Goal: Task Accomplishment & Management: Use online tool/utility

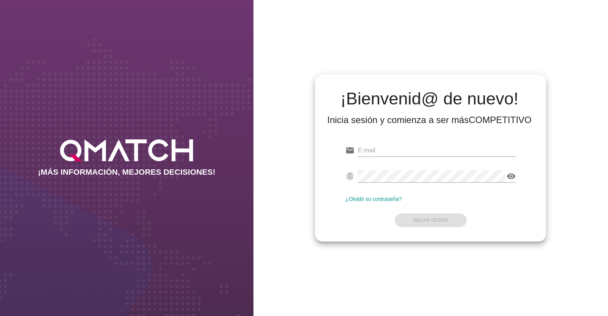
click at [376, 161] on div at bounding box center [437, 161] width 158 height 5
click at [372, 150] on input "email" at bounding box center [437, 150] width 158 height 12
paste input "[EMAIL_ADDRESS][DOMAIN_NAME]"
type input "[EMAIL_ADDRESS][DOMAIN_NAME]"
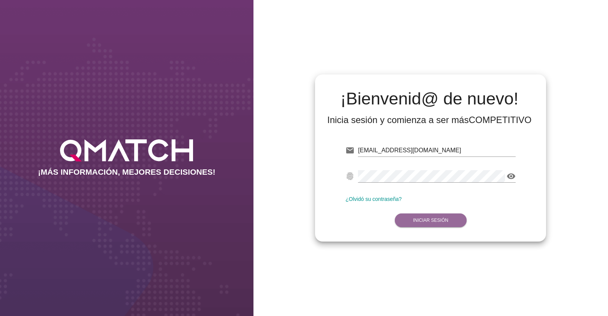
click at [440, 224] on button "Iniciar Sesión" at bounding box center [430, 220] width 72 height 14
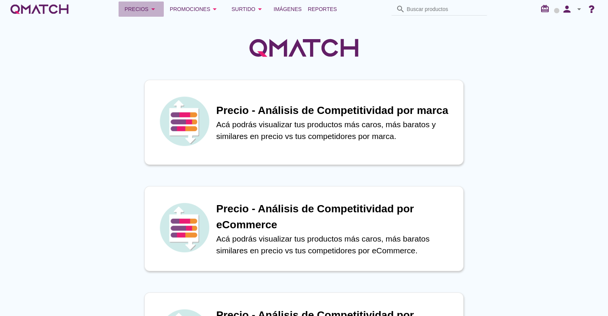
click at [149, 7] on icon "arrow_drop_down" at bounding box center [152, 9] width 9 height 9
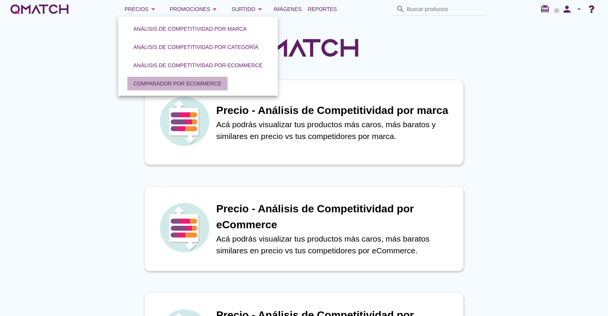
click at [166, 82] on div "Comparador por eCommerce" at bounding box center [177, 84] width 88 height 8
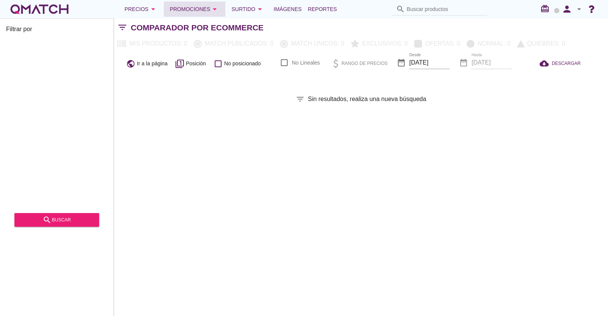
checkbox input "false"
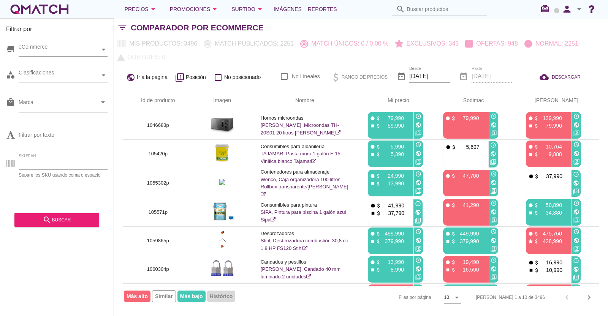
click at [38, 164] on input "SKU/EAN" at bounding box center [63, 164] width 89 height 12
paste input "1488002p 1422470p 1311722p 1311712p 1332728p 1485441p 1442084p 1349887p 1424222…"
type input "1488002p 1422470p 1311722p 1311712p 1332728p 1485441p 1442084p 1349887p 1424222…"
click at [55, 219] on div "search buscar" at bounding box center [57, 219] width 73 height 9
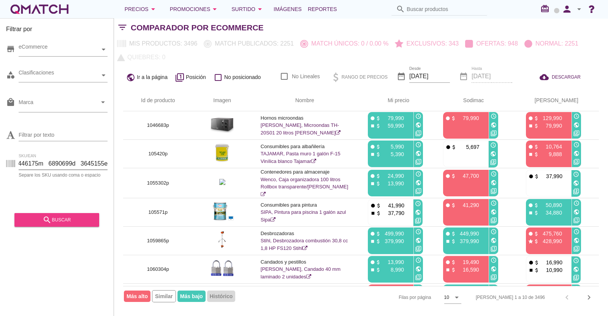
scroll to position [0, 0]
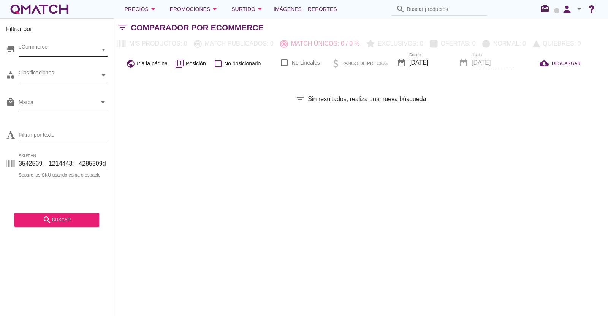
click at [46, 48] on div "eCommerce" at bounding box center [59, 50] width 81 height 8
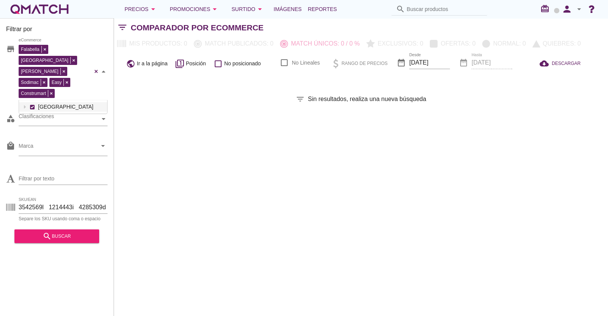
click at [31, 62] on div "Falabella [GEOGRAPHIC_DATA][PERSON_NAME] Sodimac Easy Construmart eCommerce [GE…" at bounding box center [63, 71] width 89 height 57
click at [66, 232] on div "search buscar" at bounding box center [57, 236] width 73 height 9
click at [197, 10] on div "Promociones arrow_drop_down" at bounding box center [195, 9] width 50 height 9
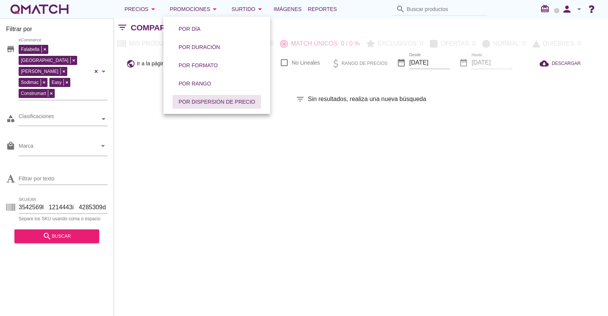
click at [204, 101] on div "Por dispersión de precio" at bounding box center [216, 102] width 76 height 8
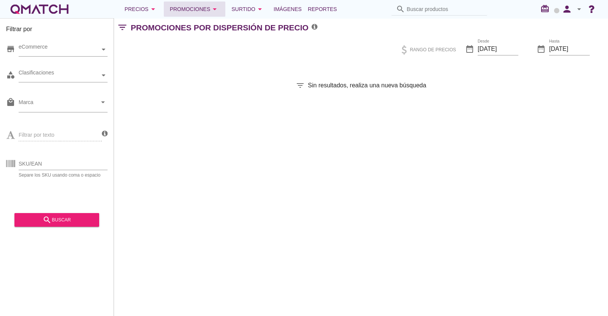
click at [191, 10] on div "Promociones arrow_drop_down" at bounding box center [195, 9] width 50 height 9
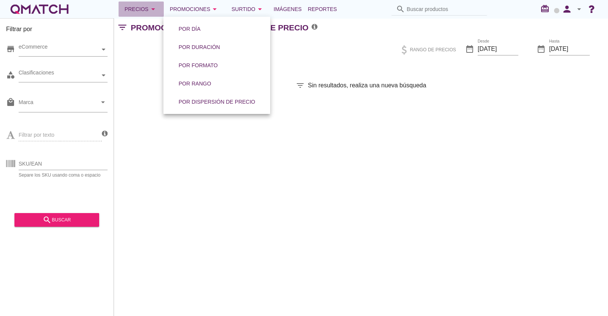
click at [144, 8] on div "Precios arrow_drop_down" at bounding box center [141, 9] width 33 height 9
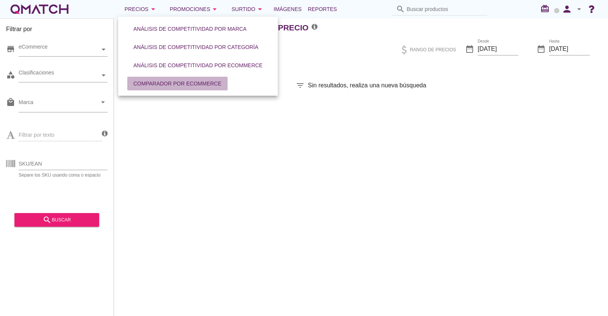
click at [177, 90] on button "Comparador por eCommerce" at bounding box center [177, 84] width 100 height 14
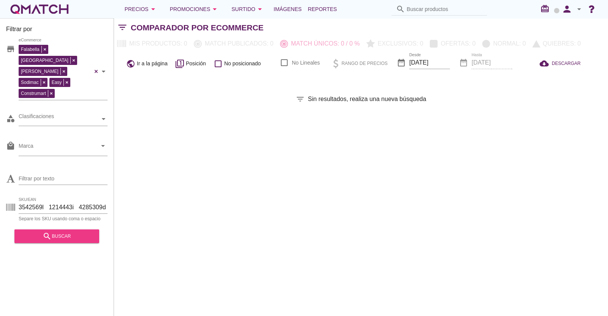
click at [69, 232] on div "search buscar" at bounding box center [57, 236] width 73 height 9
click at [236, 5] on div "Surtido arrow_drop_down" at bounding box center [247, 9] width 33 height 9
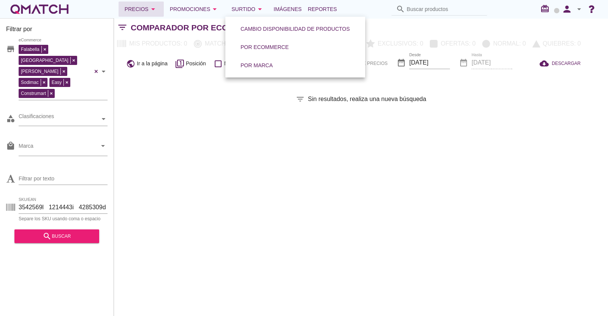
click at [140, 8] on div "Precios arrow_drop_down" at bounding box center [141, 9] width 33 height 9
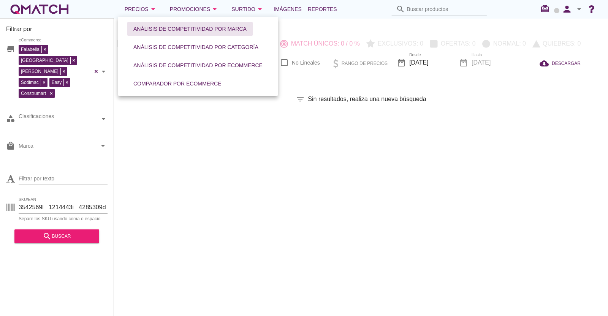
click at [156, 28] on div "Análisis de competitividad por marca" at bounding box center [189, 29] width 113 height 8
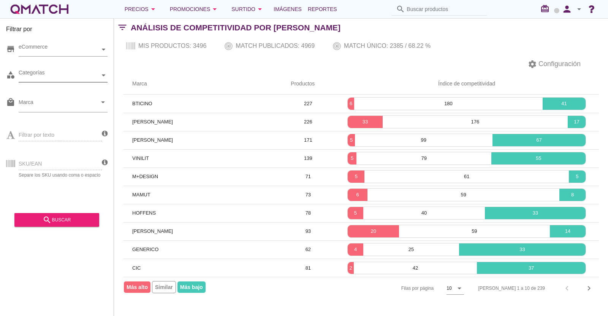
click at [51, 70] on div "Categorías" at bounding box center [59, 75] width 81 height 13
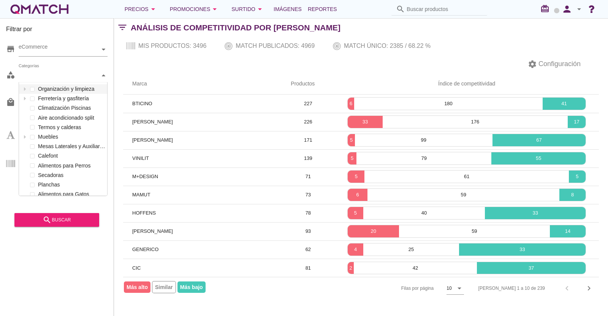
scroll to position [113, 88]
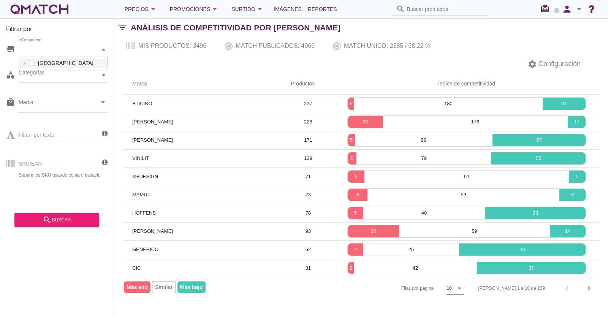
click at [72, 52] on div "eCommerce" at bounding box center [59, 50] width 81 height 8
click at [149, 6] on icon "arrow_drop_down" at bounding box center [152, 9] width 9 height 9
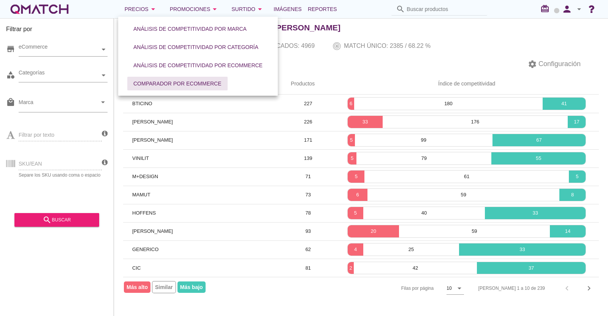
click at [159, 80] on div "Comparador por eCommerce" at bounding box center [177, 84] width 88 height 8
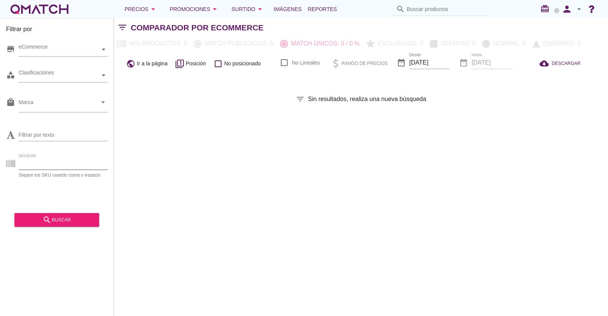
click at [59, 163] on input "SKU/EAN" at bounding box center [63, 164] width 89 height 12
paste input "1488002p 1422470p 1311722p 1311712p 1332728p 1485441p 1442084p 1349887p 1424222…"
click at [79, 161] on input "SKU/EAN" at bounding box center [63, 164] width 89 height 12
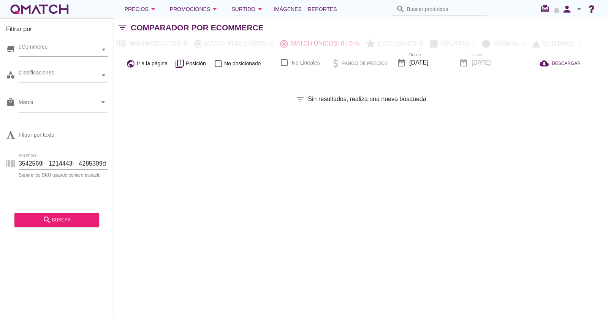
click at [74, 168] on input "SKU/EAN" at bounding box center [63, 164] width 89 height 12
click at [41, 221] on div "search buscar" at bounding box center [57, 219] width 73 height 9
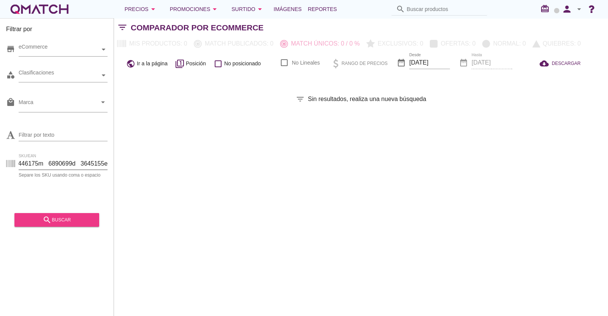
scroll to position [0, 0]
click at [52, 161] on input "SKU/EAN" at bounding box center [63, 164] width 89 height 12
click at [80, 162] on input "SKU/EAN" at bounding box center [63, 164] width 89 height 12
type input "1488002p 1422470p 1311722p 1311712p 1332728p 1485441p 1442084p 1349887p 1424222…"
click at [65, 220] on div "search buscar" at bounding box center [57, 219] width 73 height 9
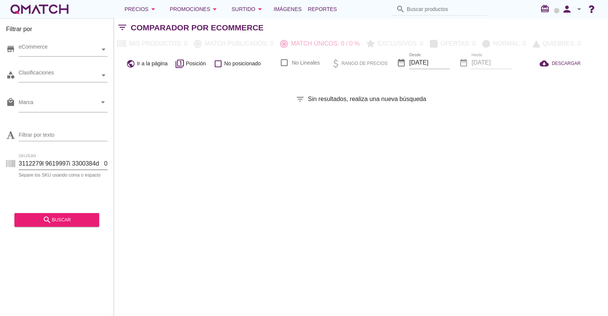
click at [61, 161] on input "SKU/EAN" at bounding box center [63, 164] width 89 height 12
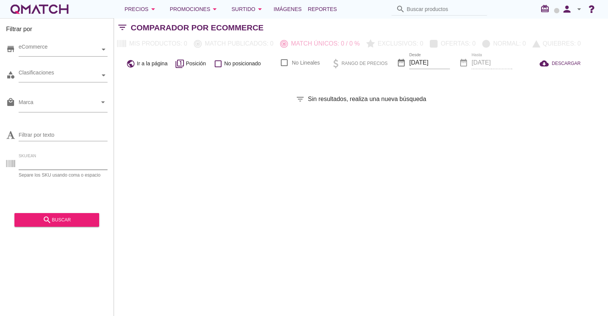
click at [60, 159] on input "SKU/EAN" at bounding box center [63, 164] width 89 height 12
paste input "1488002p 1422470p 1311722p 1311712p 1332728p"
click at [53, 221] on div "search buscar" at bounding box center [57, 219] width 73 height 9
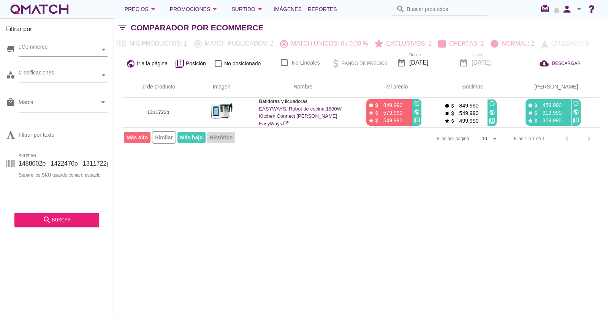
click at [64, 165] on input "1488002p 1422470p 1311722p 1311712p 1332728p" at bounding box center [63, 164] width 89 height 12
paste input "1485441p 1442084p 1349887p 1424222p 1311725p 1442082p 1162299p 824639p 1299889p…"
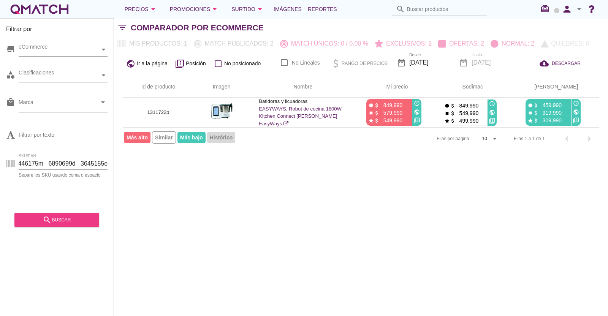
type input "1488002p 1422470p 1311722p 1311712p 1332728p 1485441p 1442084p 1349887p 1424222…"
click at [62, 218] on div "search buscar" at bounding box center [57, 219] width 73 height 9
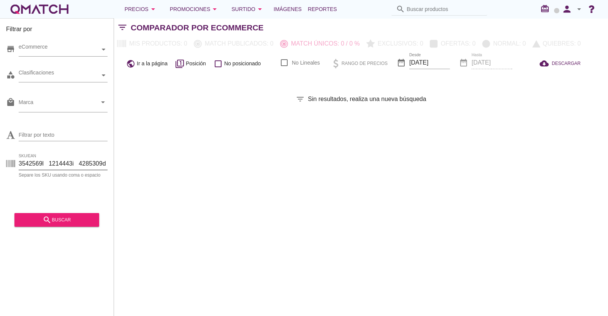
click at [55, 163] on input "SKU/EAN" at bounding box center [63, 164] width 89 height 12
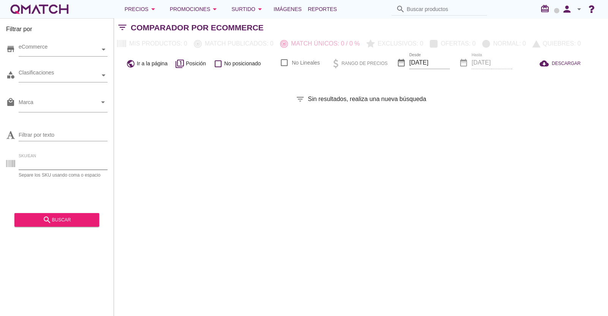
paste input "1415202p 1403049p 1277320p 1306274p 1415220p 1347861p 1415213p 1433238p 1319713…"
type input "1415202p 1403049p 1277320p 1306274p 1415220p 1347861p 1415213p 1433238p 1319713…"
click at [60, 219] on div "search buscar" at bounding box center [57, 219] width 73 height 9
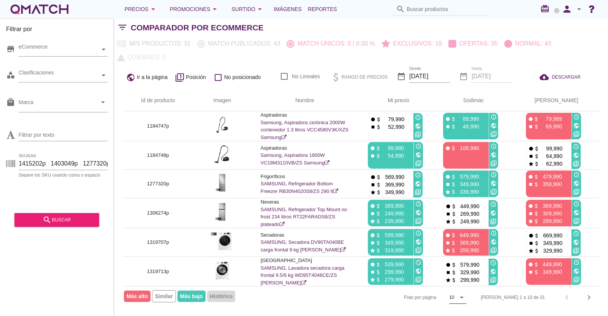
click at [466, 298] on icon "arrow_drop_down" at bounding box center [461, 297] width 9 height 9
click at [478, 299] on div "20" at bounding box center [485, 302] width 16 height 9
click at [68, 48] on div "eCommerce" at bounding box center [59, 50] width 81 height 8
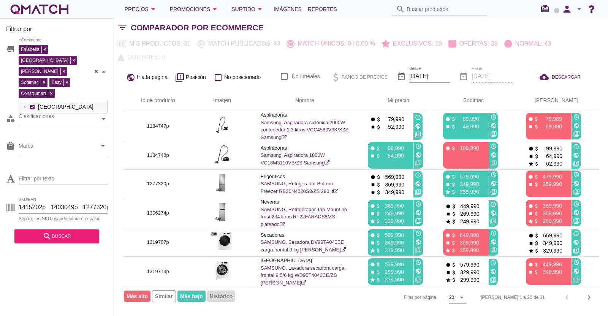
click at [32, 63] on div "Falabella [GEOGRAPHIC_DATA][PERSON_NAME] Sodimac Easy Construmart eCommerce [GE…" at bounding box center [63, 71] width 89 height 57
click at [66, 229] on button "search buscar" at bounding box center [56, 236] width 85 height 14
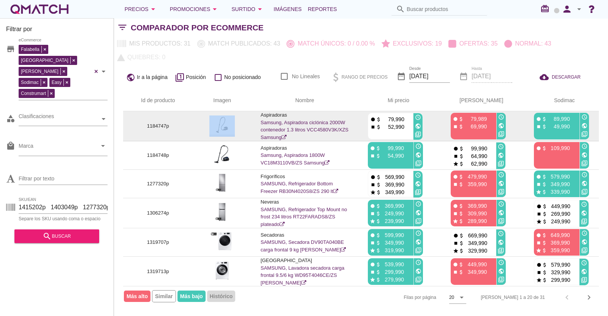
drag, startPoint x: 203, startPoint y: 112, endPoint x: 178, endPoint y: 112, distance: 24.7
click at [178, 112] on tr "1184747p Aspiradoras Samsung, Aspiradora ciclónica 2000W contenedor 1.3 litros …" at bounding box center [360, 126] width 475 height 30
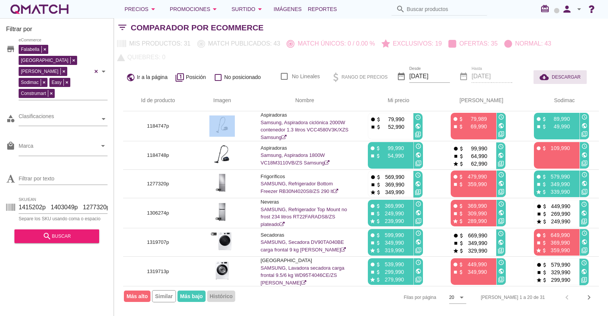
click at [570, 74] on span "DESCARGAR" at bounding box center [565, 77] width 29 height 7
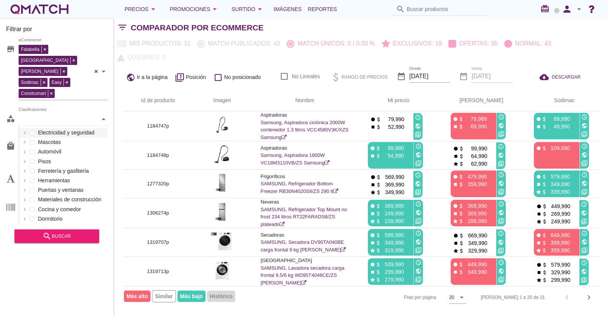
click at [48, 115] on div "Clasificaciones" at bounding box center [59, 119] width 81 height 8
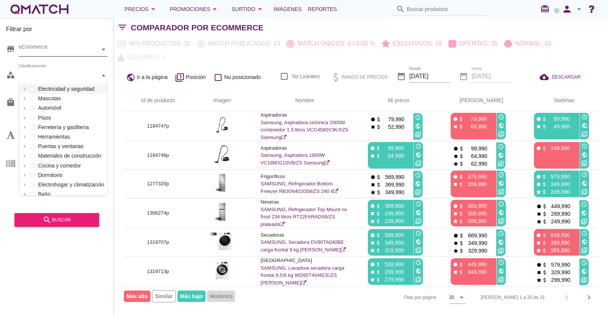
click at [99, 44] on div "Falabella [GEOGRAPHIC_DATA][PERSON_NAME] Sodimac Easy Construmart eCommerce" at bounding box center [63, 50] width 89 height 14
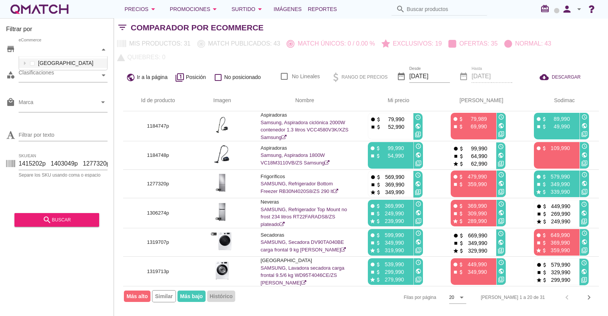
click at [74, 46] on div "eCommerce" at bounding box center [59, 50] width 81 height 8
drag, startPoint x: 607, startPoint y: 150, endPoint x: 602, endPoint y: 113, distance: 37.2
click at [602, 113] on div "Id de producto Imagen Nombre arrow_upward Mi precio arrow_upward [PERSON_NAME] …" at bounding box center [361, 199] width 494 height 218
click at [118, 126] on div "Id de producto Imagen Nombre arrow_upward Mi precio arrow_upward [PERSON_NAME] …" at bounding box center [361, 199] width 494 height 218
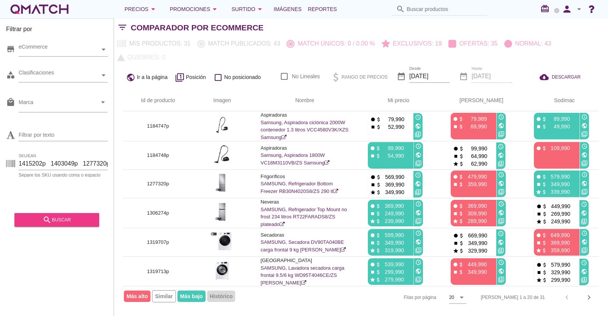
click at [49, 221] on icon "search" at bounding box center [47, 219] width 9 height 9
click at [588, 297] on icon "chevron_right" at bounding box center [588, 297] width 9 height 9
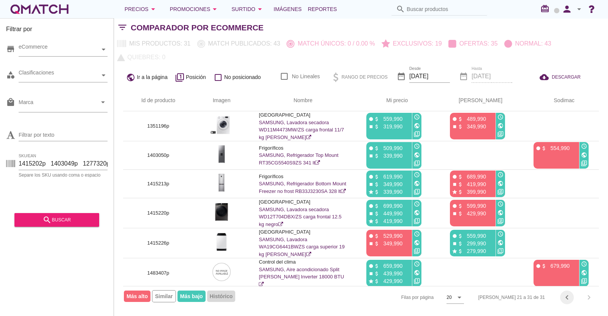
click at [566, 299] on icon "chevron_left" at bounding box center [566, 297] width 9 height 9
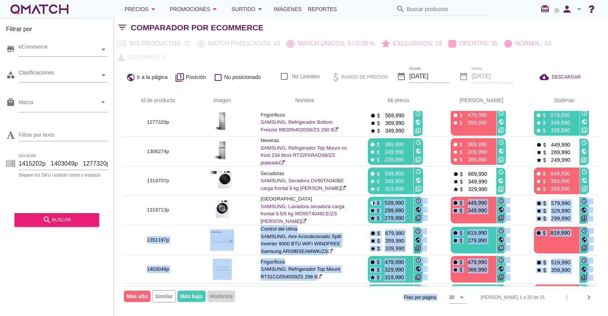
scroll to position [408, 0]
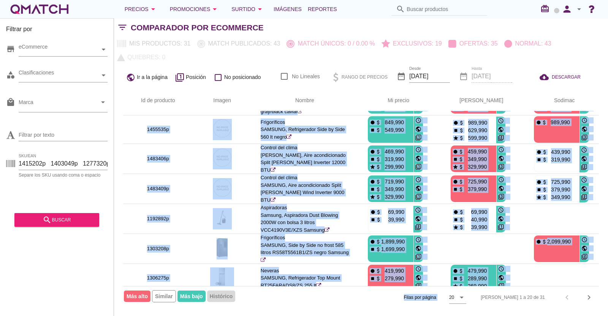
drag, startPoint x: 440, startPoint y: 284, endPoint x: 460, endPoint y: 320, distance: 40.8
click at [460, 299] on html "[DATE] 9:28:51 am [DATE] 9:09:52 am [DATE] 6:30:03 am [DATE] 12:59:09 am [DATE]…" at bounding box center [304, 158] width 608 height 316
click at [258, 294] on div "[PERSON_NAME] por página 20 arrow_drop_down [PERSON_NAME] 1 a 20 de 31 chevron_…" at bounding box center [360, 297] width 475 height 22
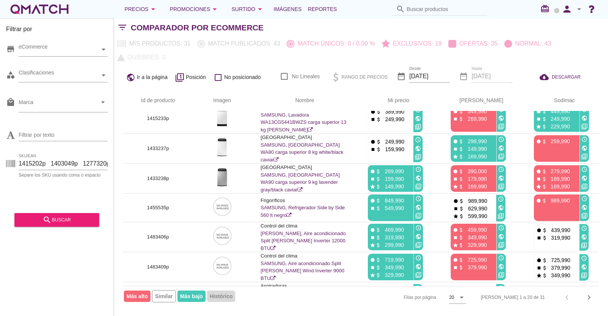
scroll to position [293, 0]
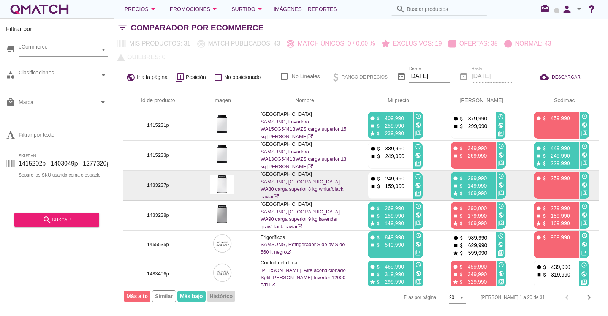
drag, startPoint x: 320, startPoint y: 267, endPoint x: 278, endPoint y: 184, distance: 93.1
click at [278, 184] on tbody "1184747p Aspiradoras Samsung, Aspiradora ciclónica 2000W contenedor 1.3 litros …" at bounding box center [360, 112] width 475 height 589
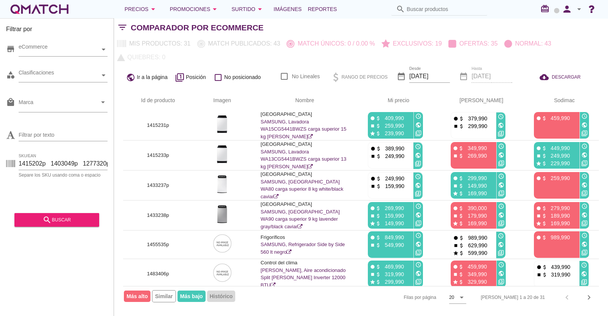
click at [53, 289] on div "Filtrar por store eCommerce category Clasificaciones local_mall Marca arrow_dro…" at bounding box center [57, 167] width 114 height 298
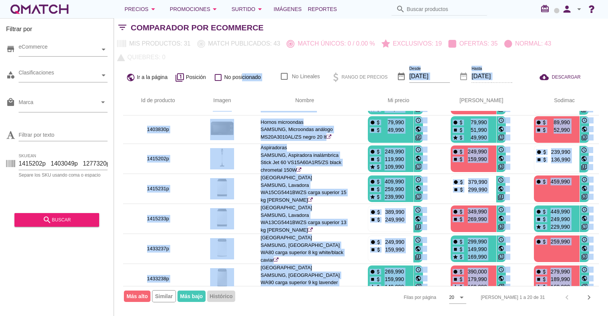
scroll to position [147, 0]
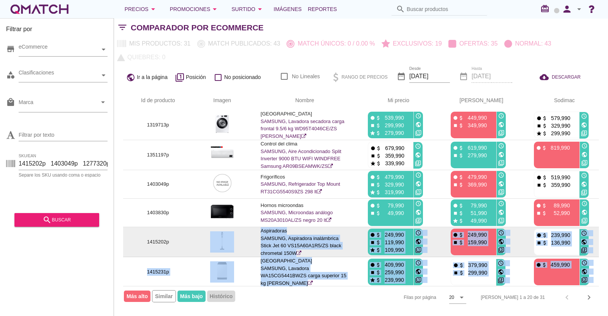
drag, startPoint x: 200, startPoint y: 248, endPoint x: 247, endPoint y: 251, distance: 46.5
click at [247, 251] on tbody "1184747p Aspiradoras Samsung, Aspiradora ciclónica 2000W contenedor 1.3 litros …" at bounding box center [360, 259] width 475 height 589
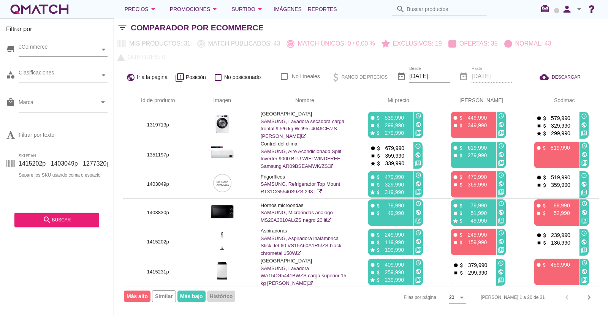
click at [73, 279] on div "Filtrar por store eCommerce category Clasificaciones local_mall Marca arrow_dro…" at bounding box center [57, 167] width 114 height 298
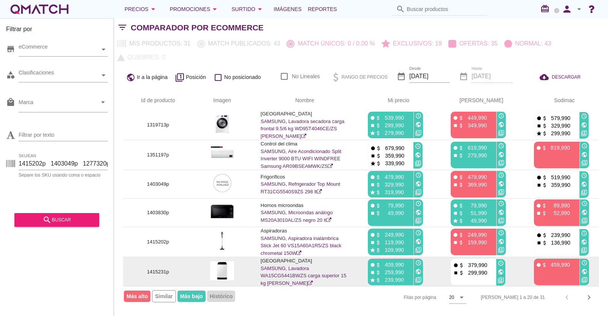
click at [155, 268] on p "1415231p" at bounding box center [158, 272] width 52 height 8
copy p "1415231p"
